Goal: Information Seeking & Learning: Find specific fact

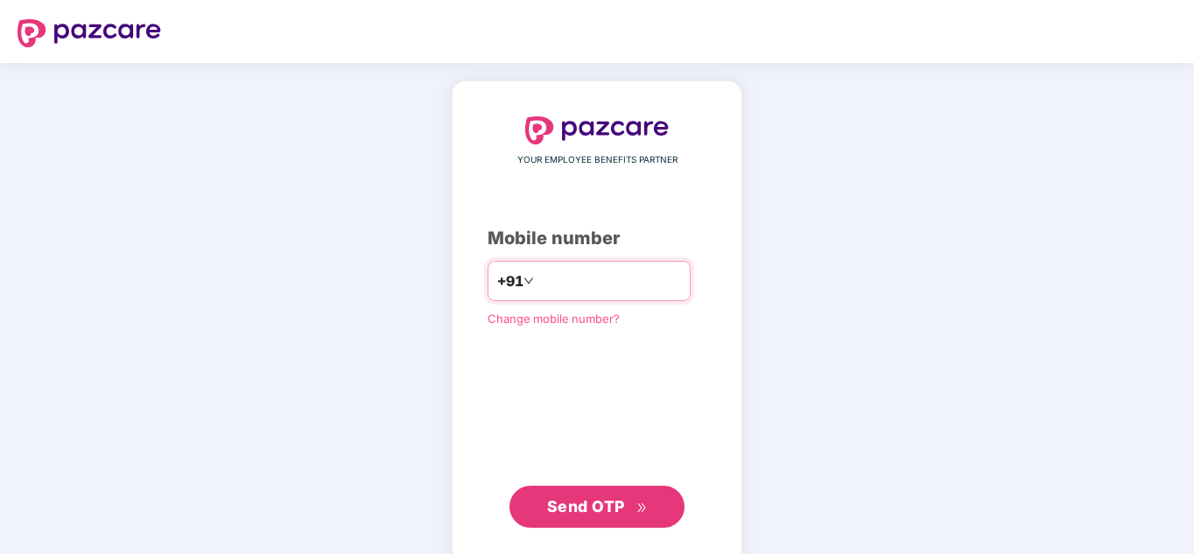
click at [574, 283] on input "number" at bounding box center [609, 281] width 144 height 28
type input "**********"
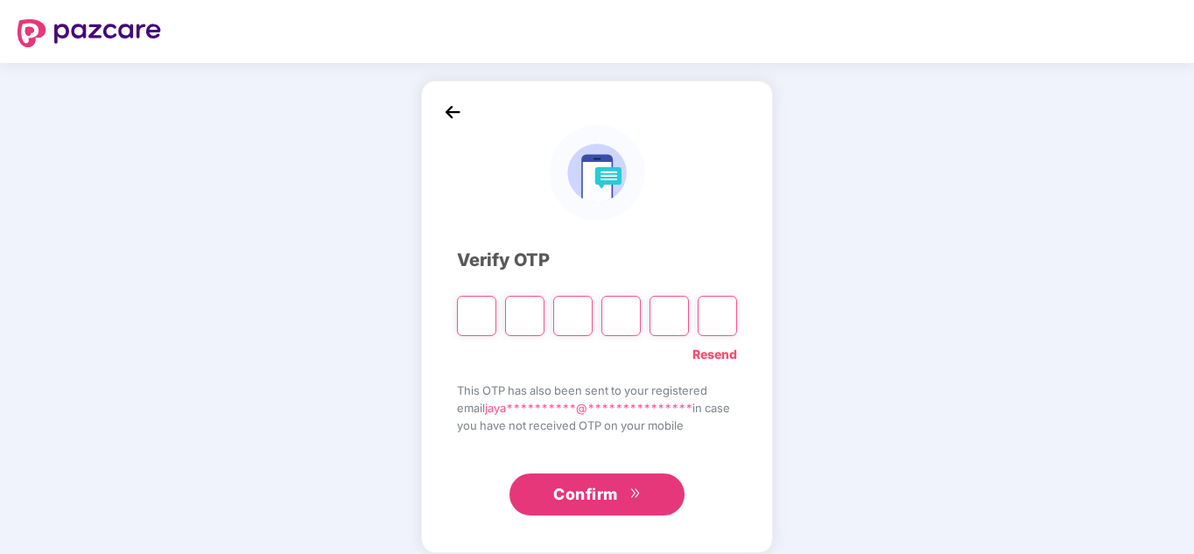
click at [471, 312] on input "Please enter verification code. Digit 1" at bounding box center [476, 316] width 39 height 40
type input "*"
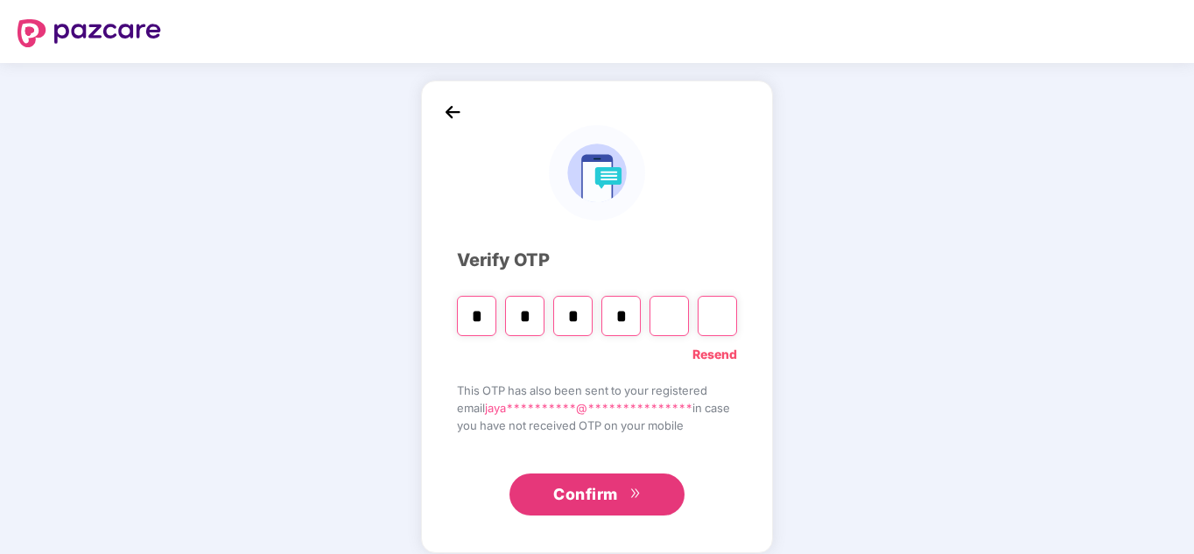
type input "*"
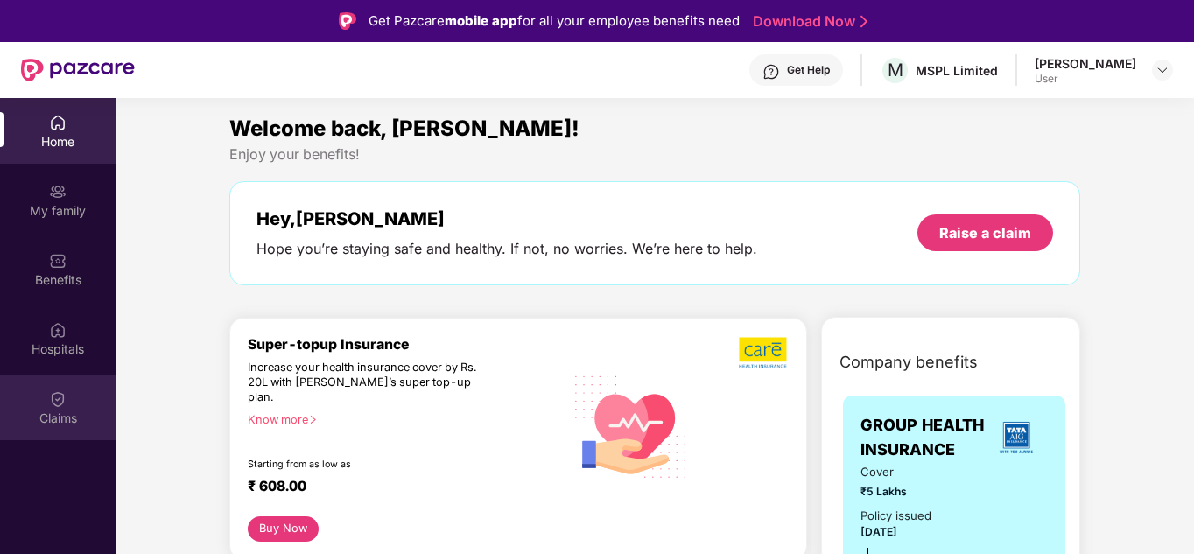
click at [48, 400] on div "Claims" at bounding box center [58, 408] width 116 height 66
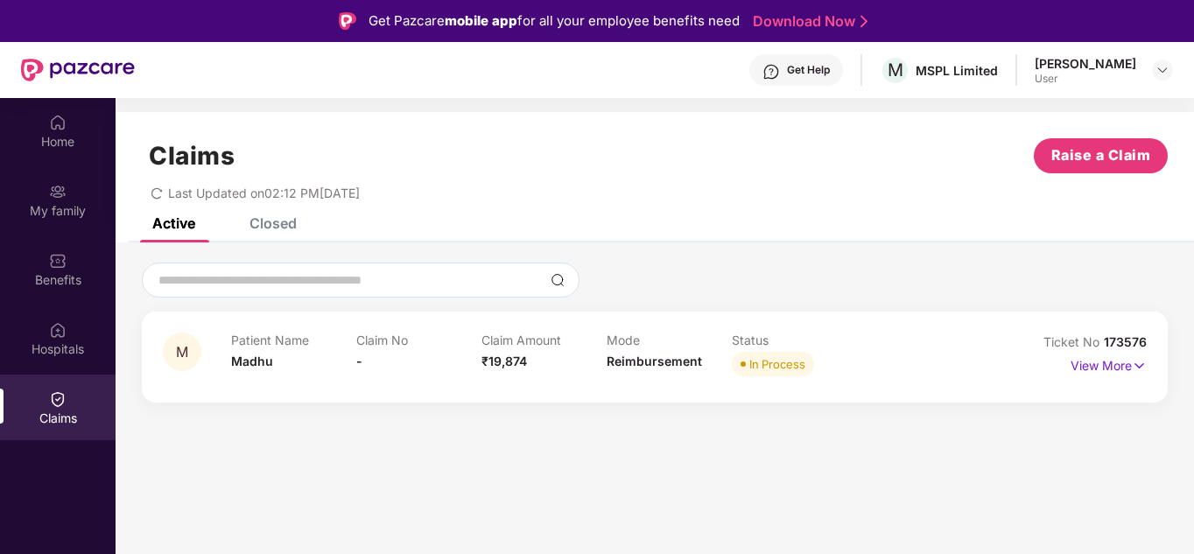
click at [474, 367] on div "Claim No -" at bounding box center [418, 357] width 125 height 48
click at [1127, 358] on p "View More" at bounding box center [1109, 364] width 76 height 24
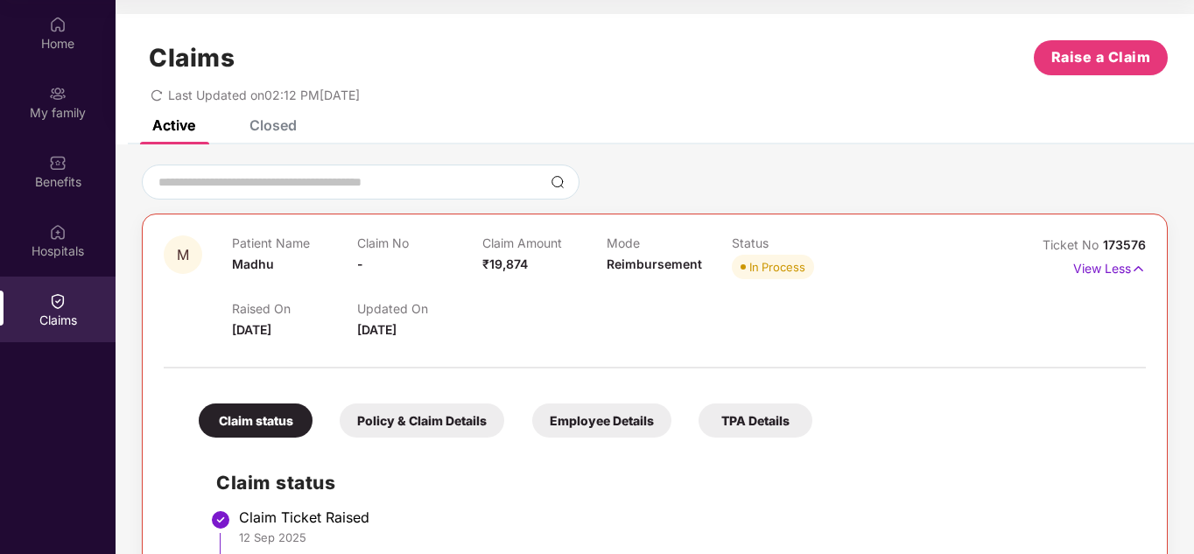
click at [396, 414] on div "Policy & Claim Details" at bounding box center [422, 421] width 165 height 34
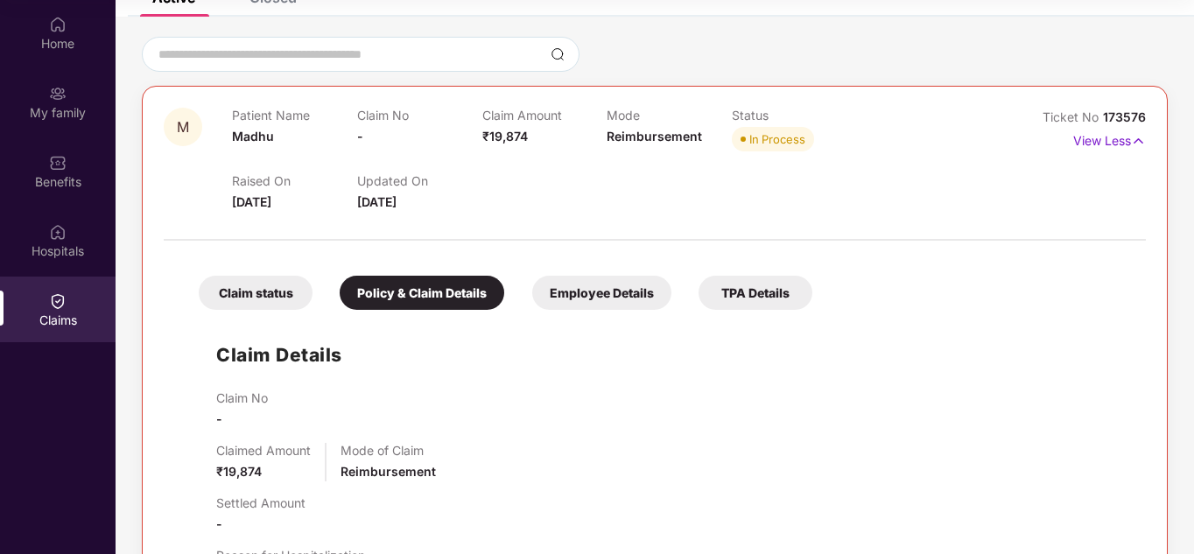
scroll to position [127, 0]
click at [626, 289] on div "Employee Details" at bounding box center [601, 294] width 139 height 34
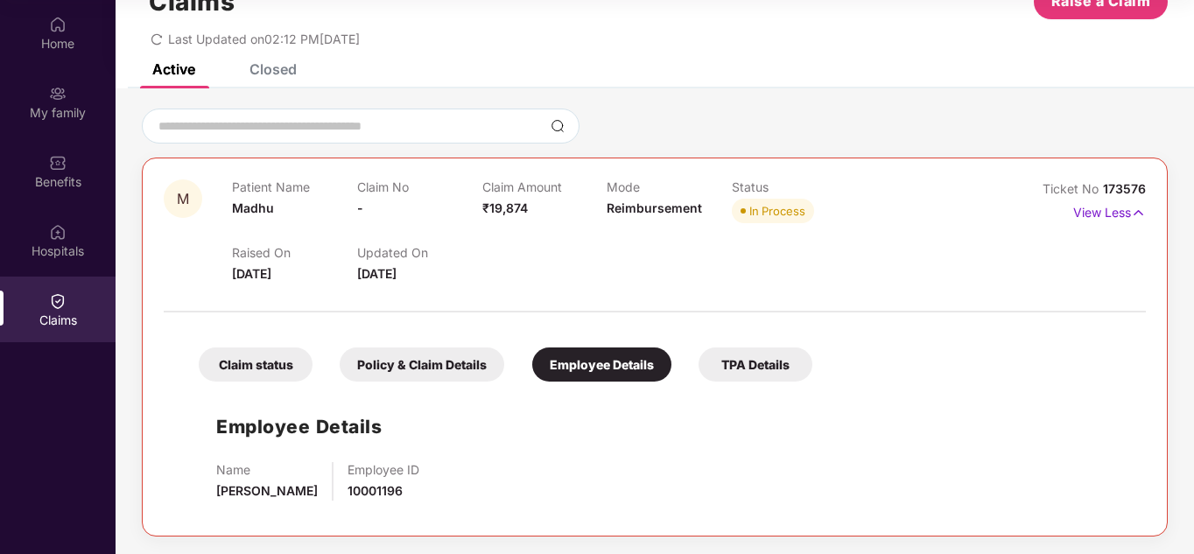
click at [759, 368] on div "TPA Details" at bounding box center [755, 364] width 114 height 34
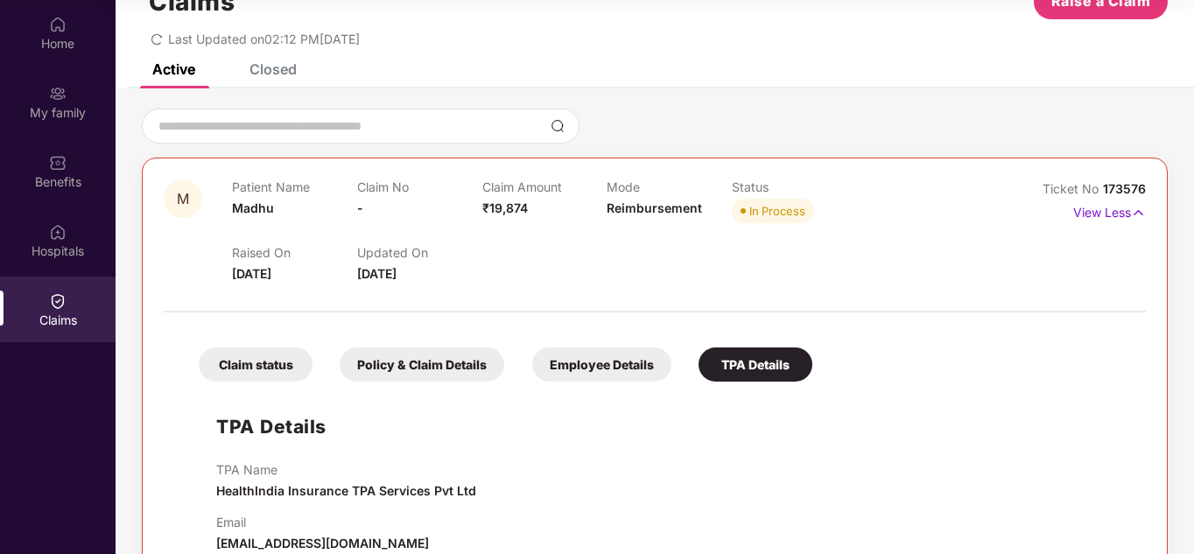
scroll to position [95, 0]
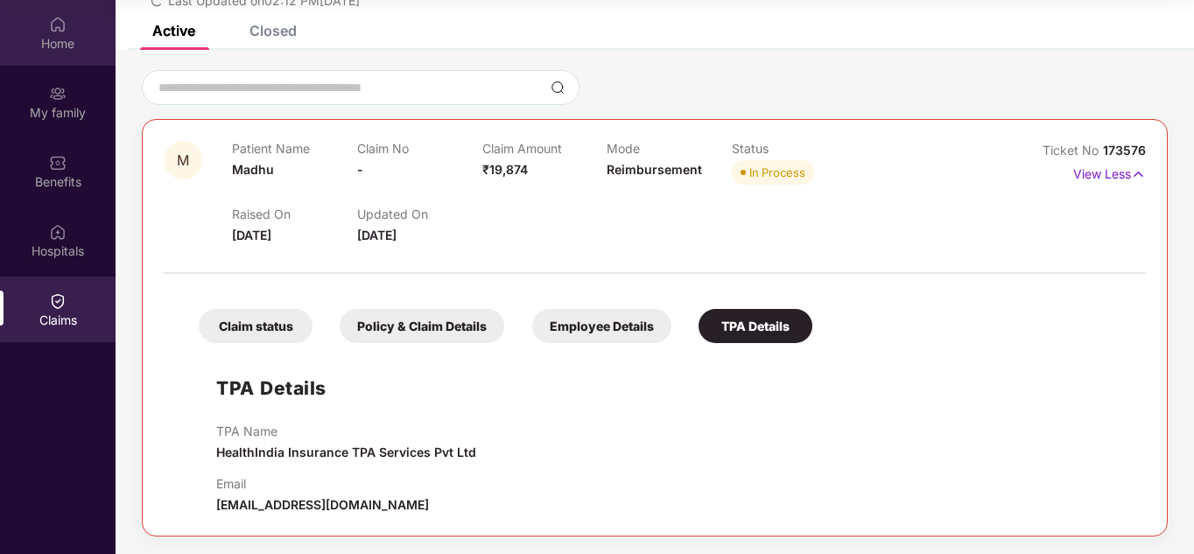
click at [77, 59] on div "Home" at bounding box center [58, 33] width 116 height 66
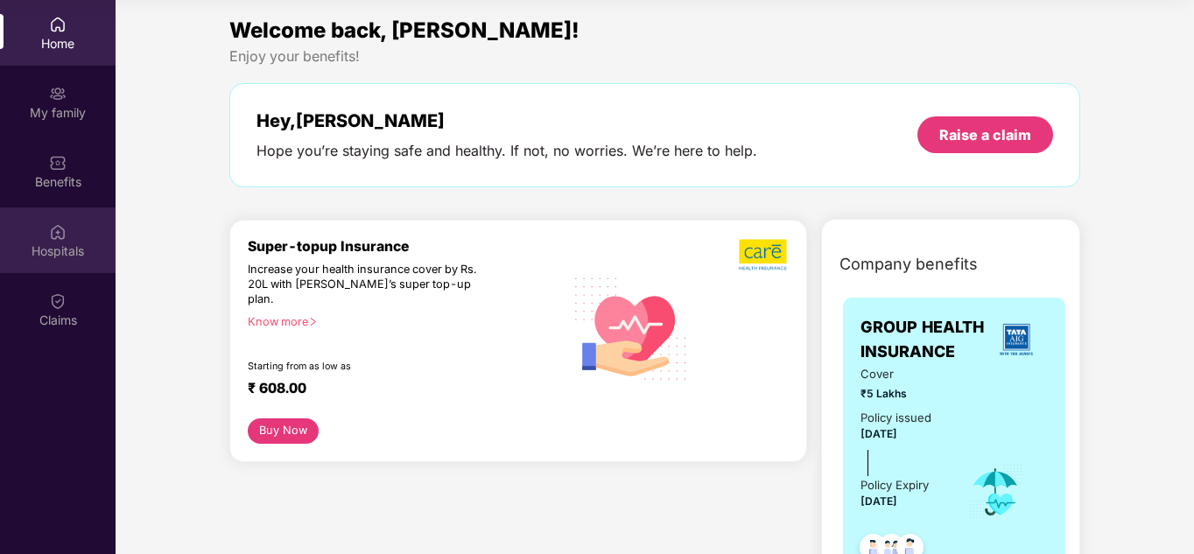
click at [50, 251] on div "Hospitals" at bounding box center [58, 251] width 116 height 18
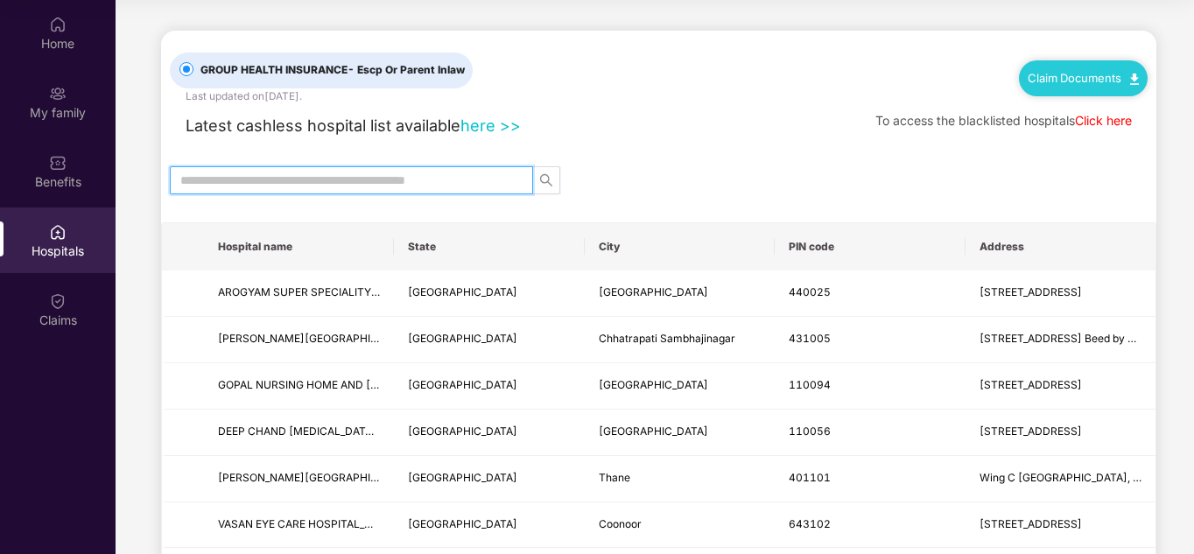
click at [374, 189] on input "text" at bounding box center [344, 180] width 328 height 19
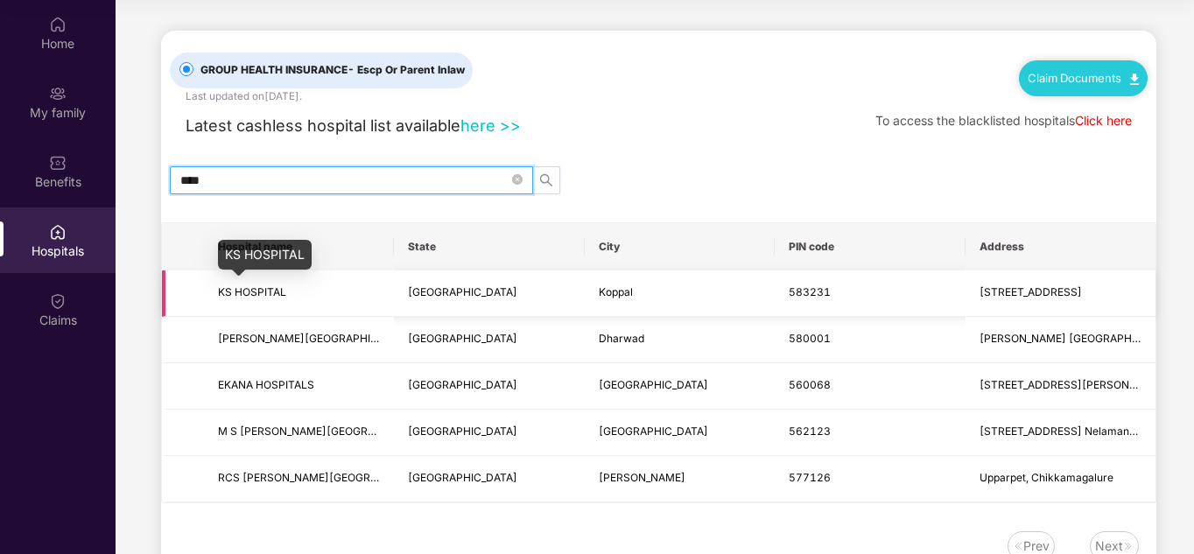
type input "****"
click at [252, 292] on span "KS HOSPITAL" at bounding box center [252, 291] width 68 height 13
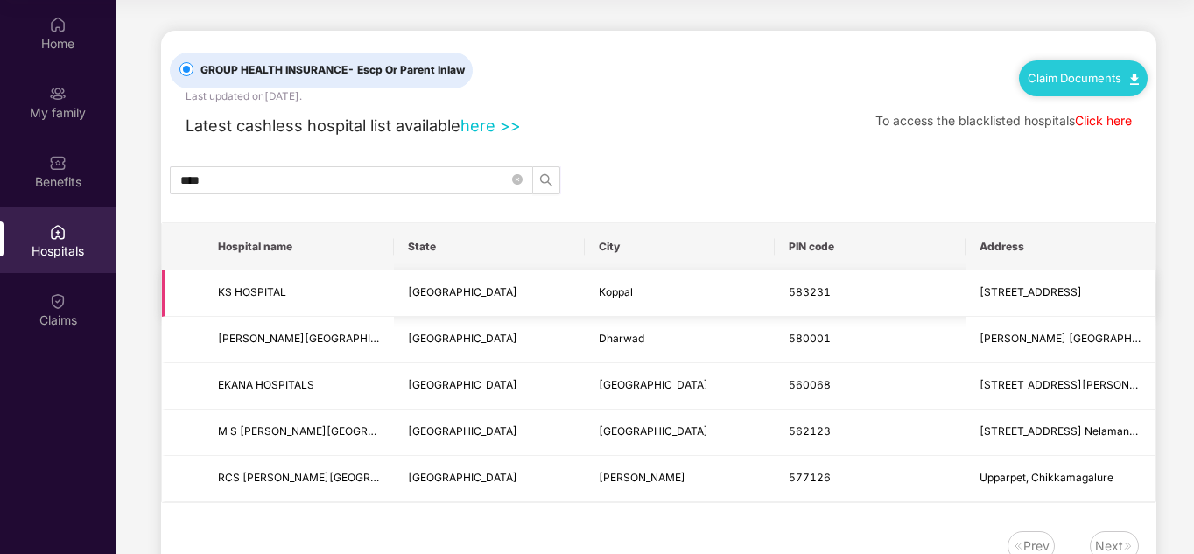
click at [214, 295] on td "KS HOSPITAL" at bounding box center [299, 293] width 190 height 46
click at [191, 289] on td at bounding box center [183, 293] width 42 height 46
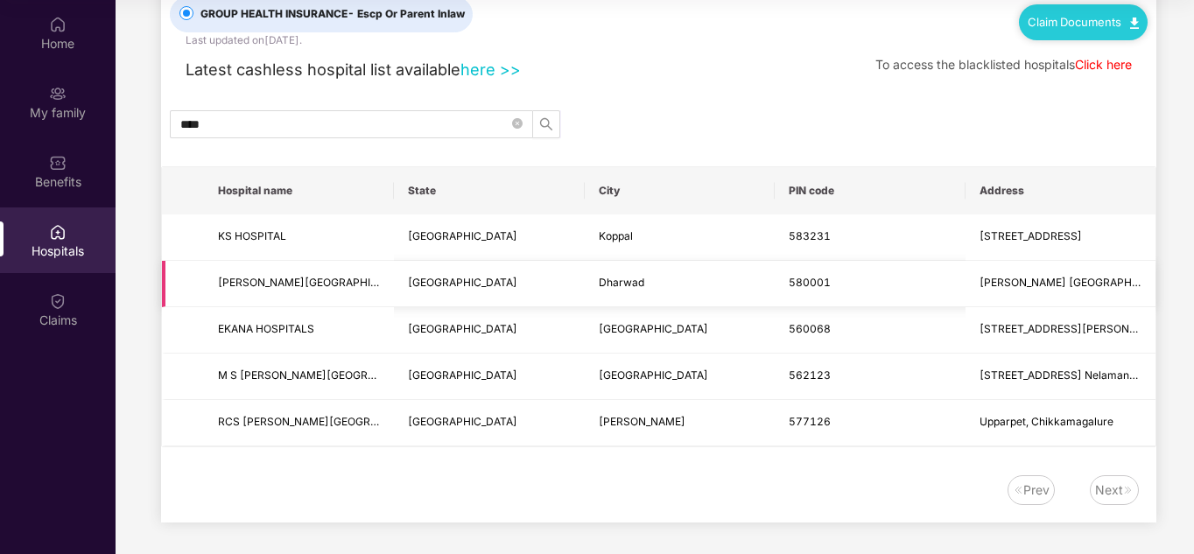
scroll to position [57, 0]
